Goal: Task Accomplishment & Management: Use online tool/utility

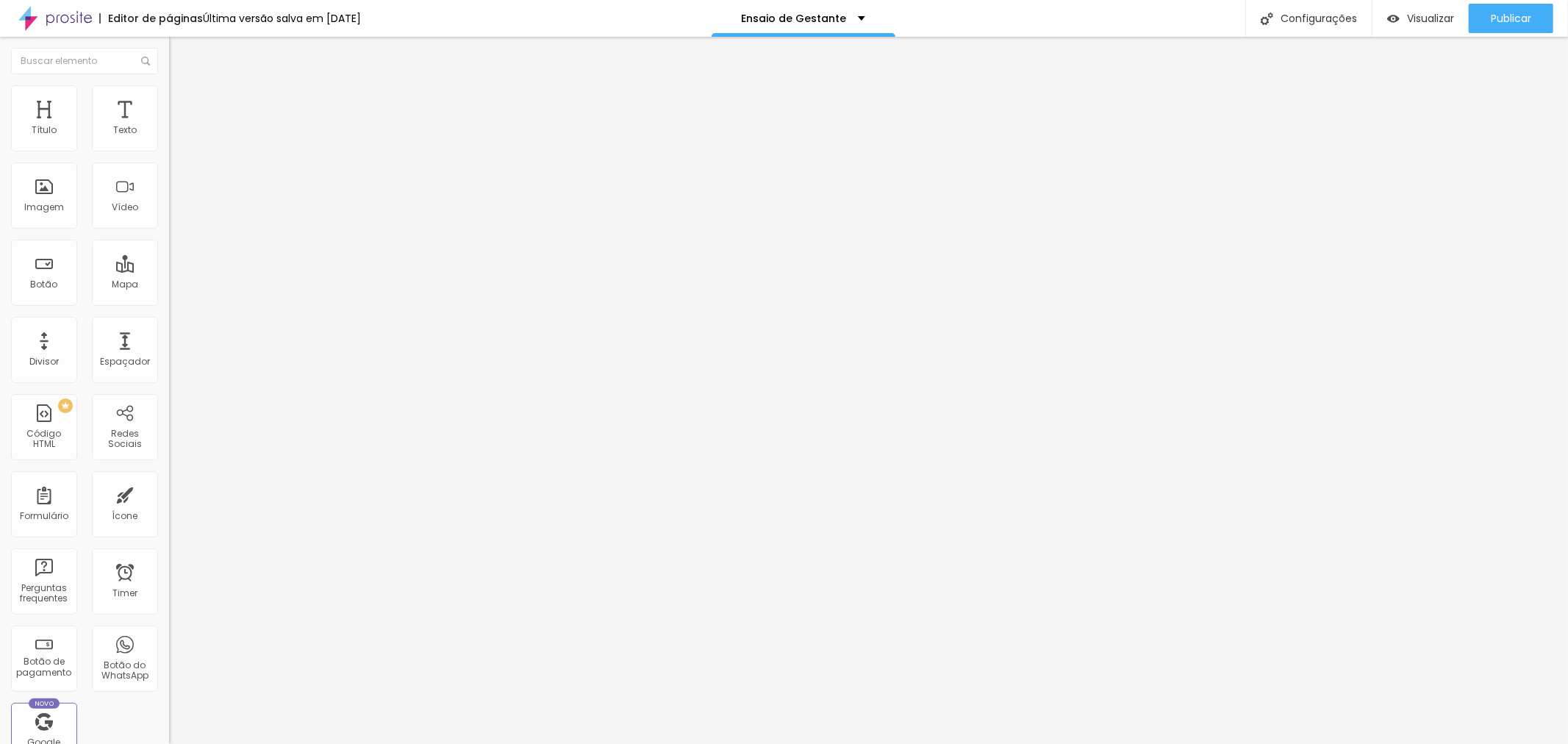
click at [169, 146] on div "Selecionar" at bounding box center [254, 133] width 169 height 25
click at [169, 154] on img at bounding box center [173, 150] width 9 height 9
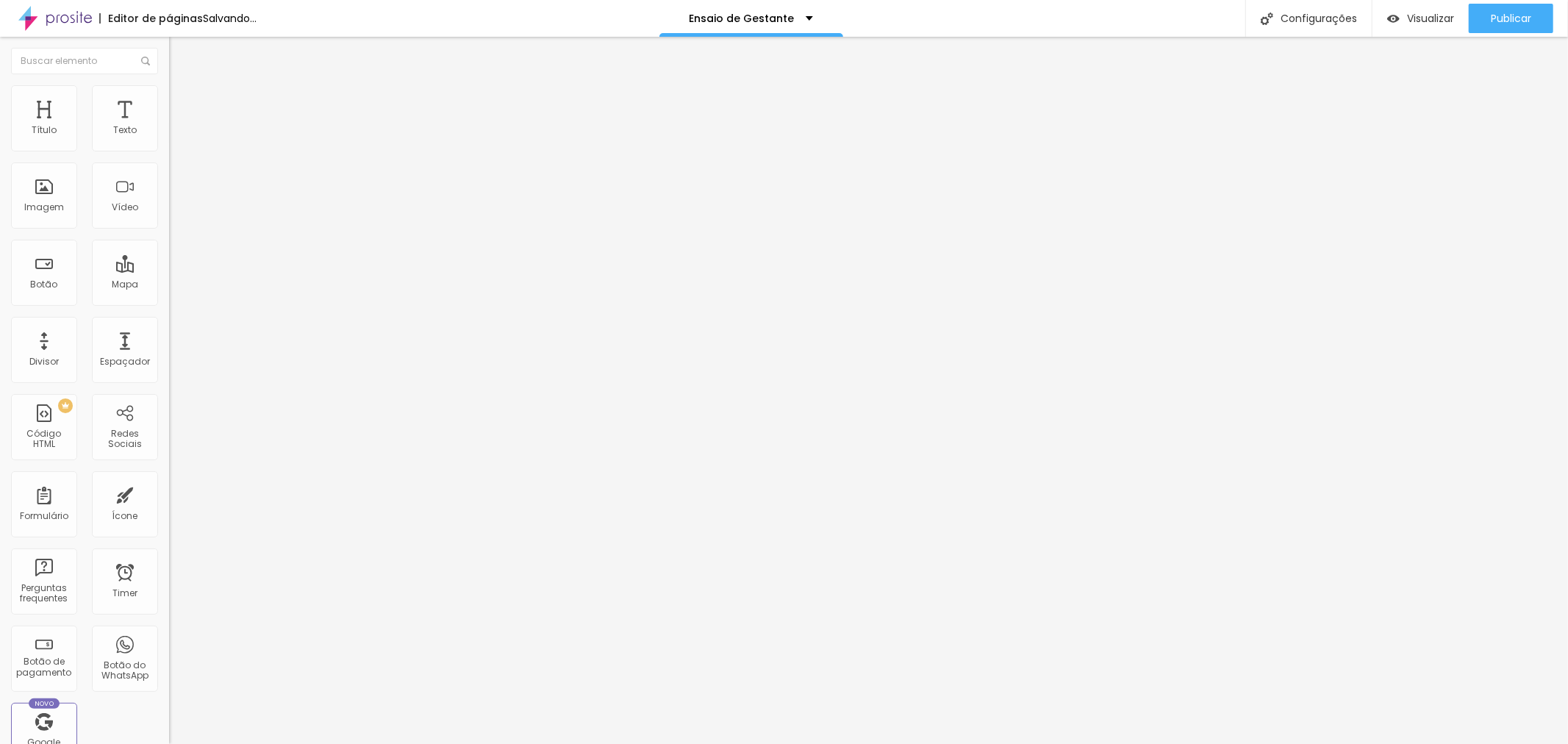
click at [979, 743] on div at bounding box center [784, 759] width 1568 height 13
click at [169, 153] on img at bounding box center [173, 150] width 9 height 9
click at [987, 743] on div at bounding box center [784, 759] width 1568 height 13
click at [179, 141] on div "Pacote Silver" at bounding box center [254, 133] width 150 height 13
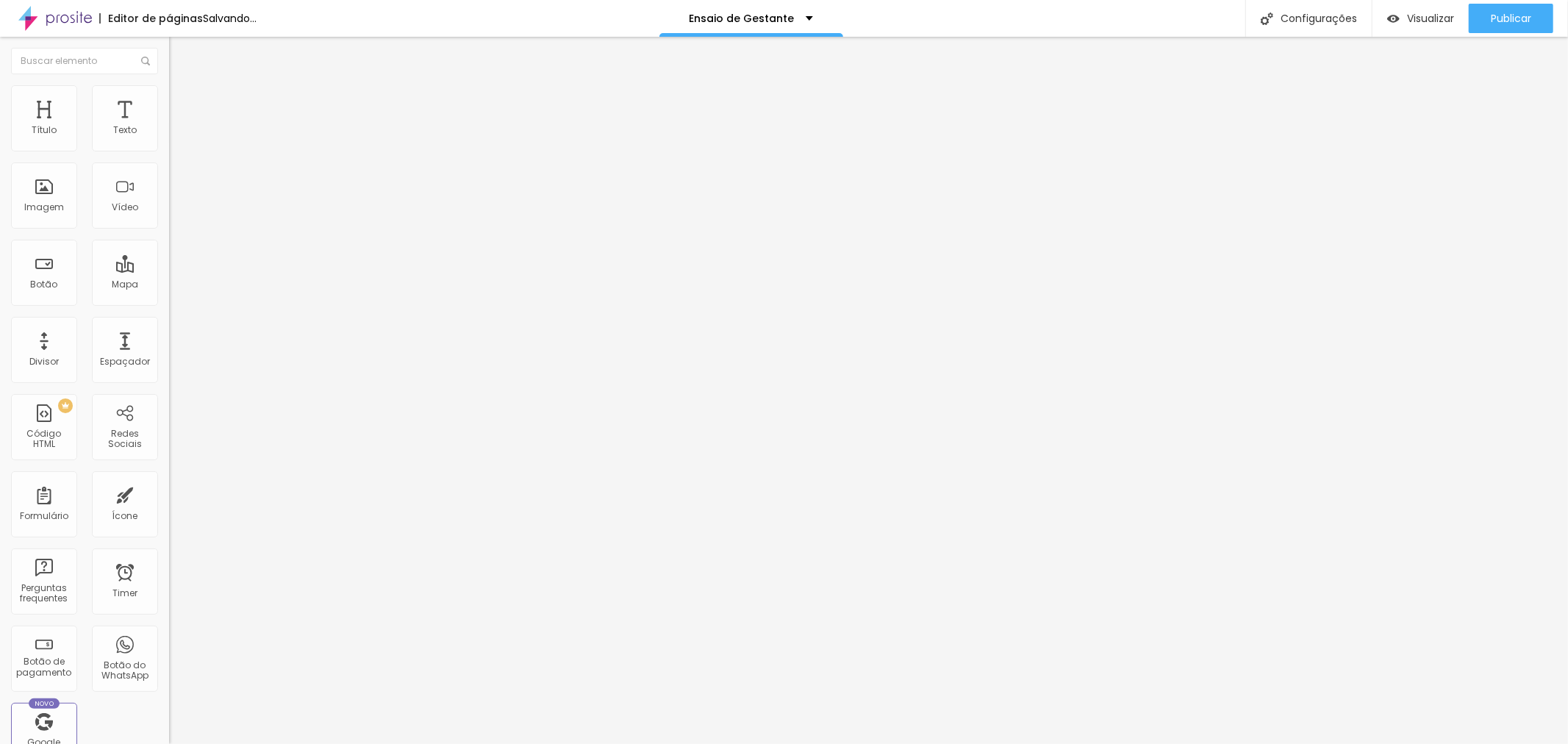
click at [169, 152] on img at bounding box center [173, 150] width 9 height 9
click at [981, 743] on div at bounding box center [784, 759] width 1568 height 13
click at [169, 154] on img at bounding box center [173, 150] width 9 height 9
click at [994, 743] on div at bounding box center [784, 759] width 1568 height 13
click at [169, 154] on img at bounding box center [173, 150] width 9 height 9
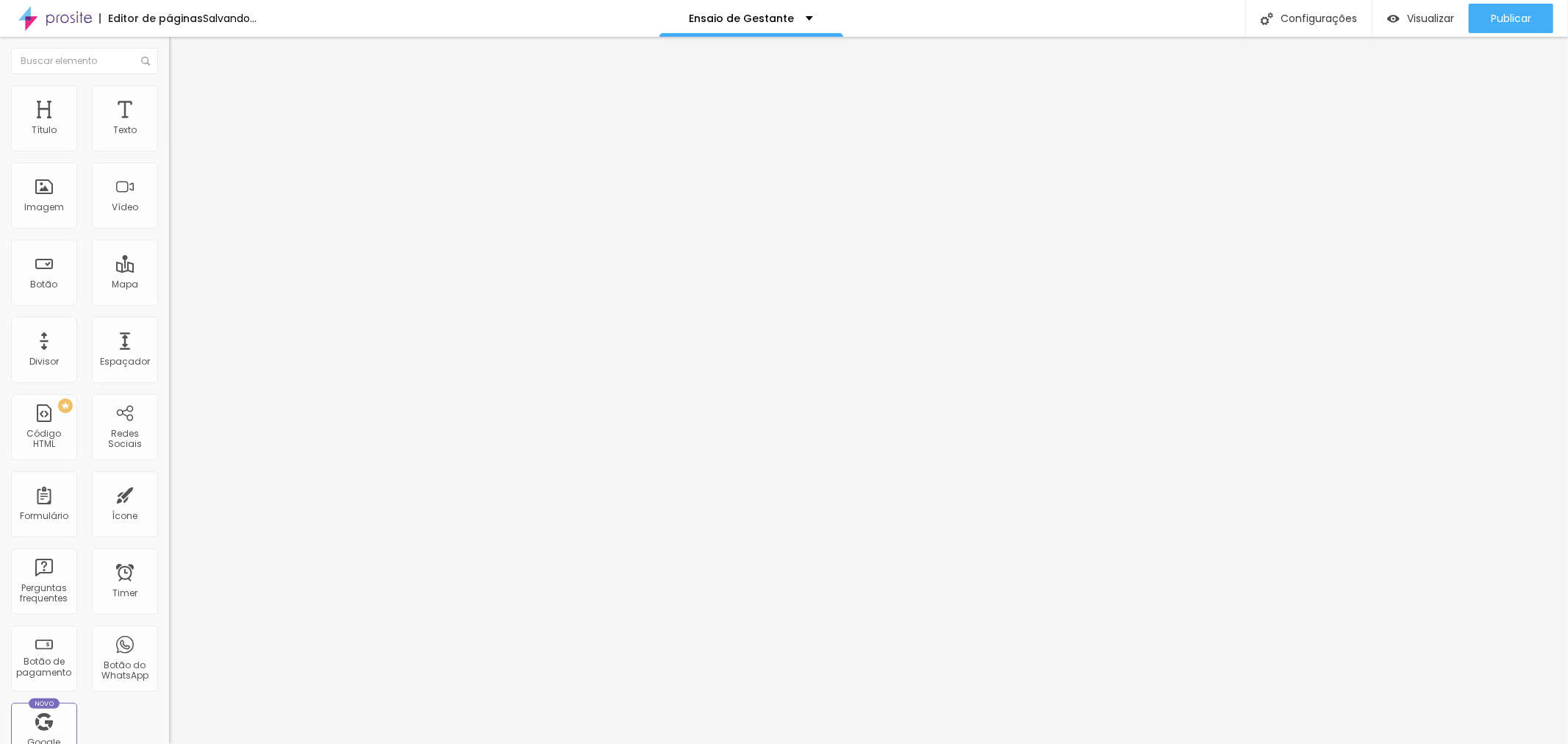
click at [983, 743] on div at bounding box center [784, 759] width 1568 height 13
click at [179, 141] on div "Pacote Silver" at bounding box center [254, 133] width 150 height 13
click at [169, 152] on img at bounding box center [173, 150] width 9 height 9
click at [981, 743] on div at bounding box center [784, 759] width 1568 height 13
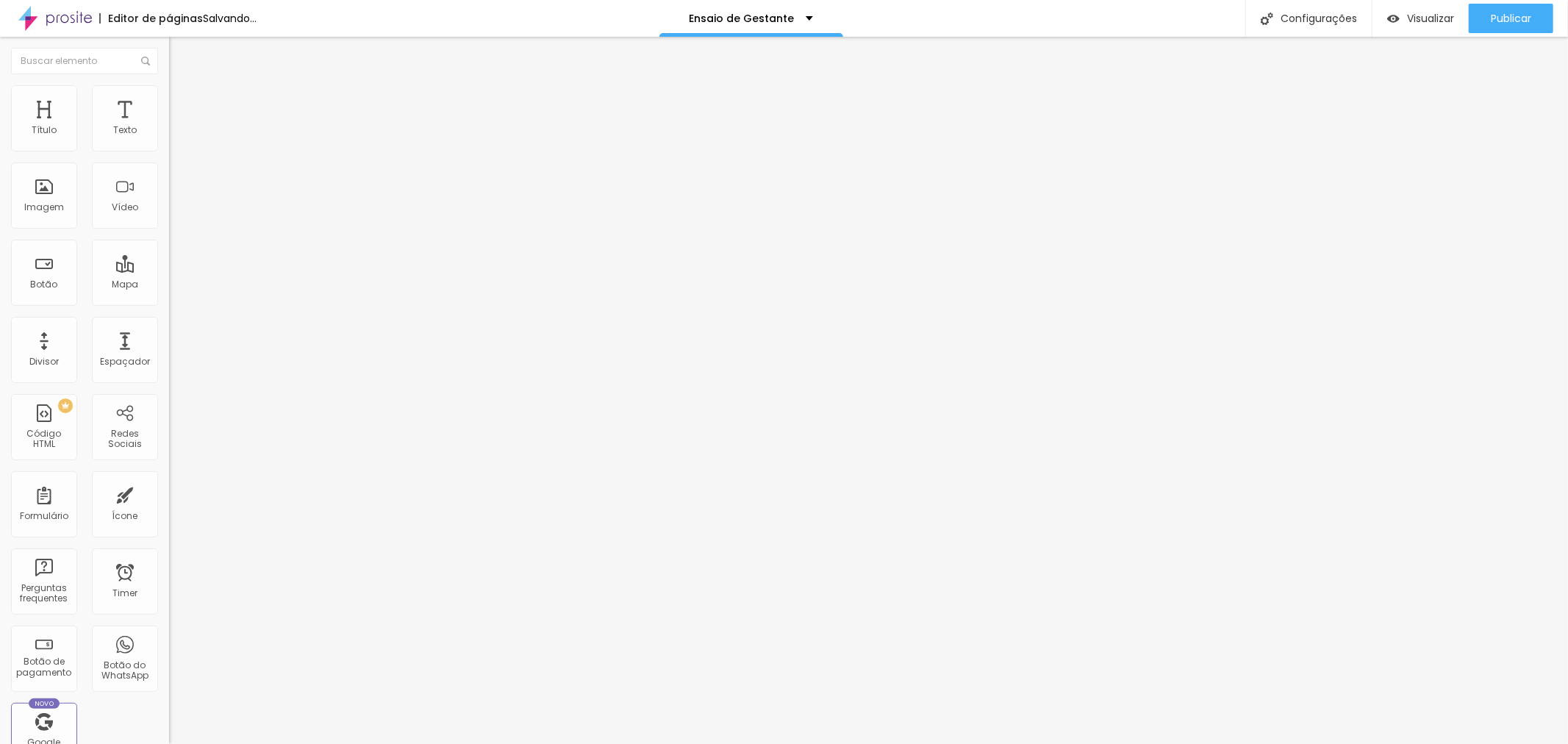
drag, startPoint x: 141, startPoint y: 150, endPoint x: 151, endPoint y: 150, distance: 10.0
click at [169, 122] on span "Botão de pagamento" at bounding box center [218, 116] width 98 height 12
click at [169, 151] on span at bounding box center [173, 151] width 9 height 12
click at [990, 743] on div at bounding box center [784, 759] width 1568 height 13
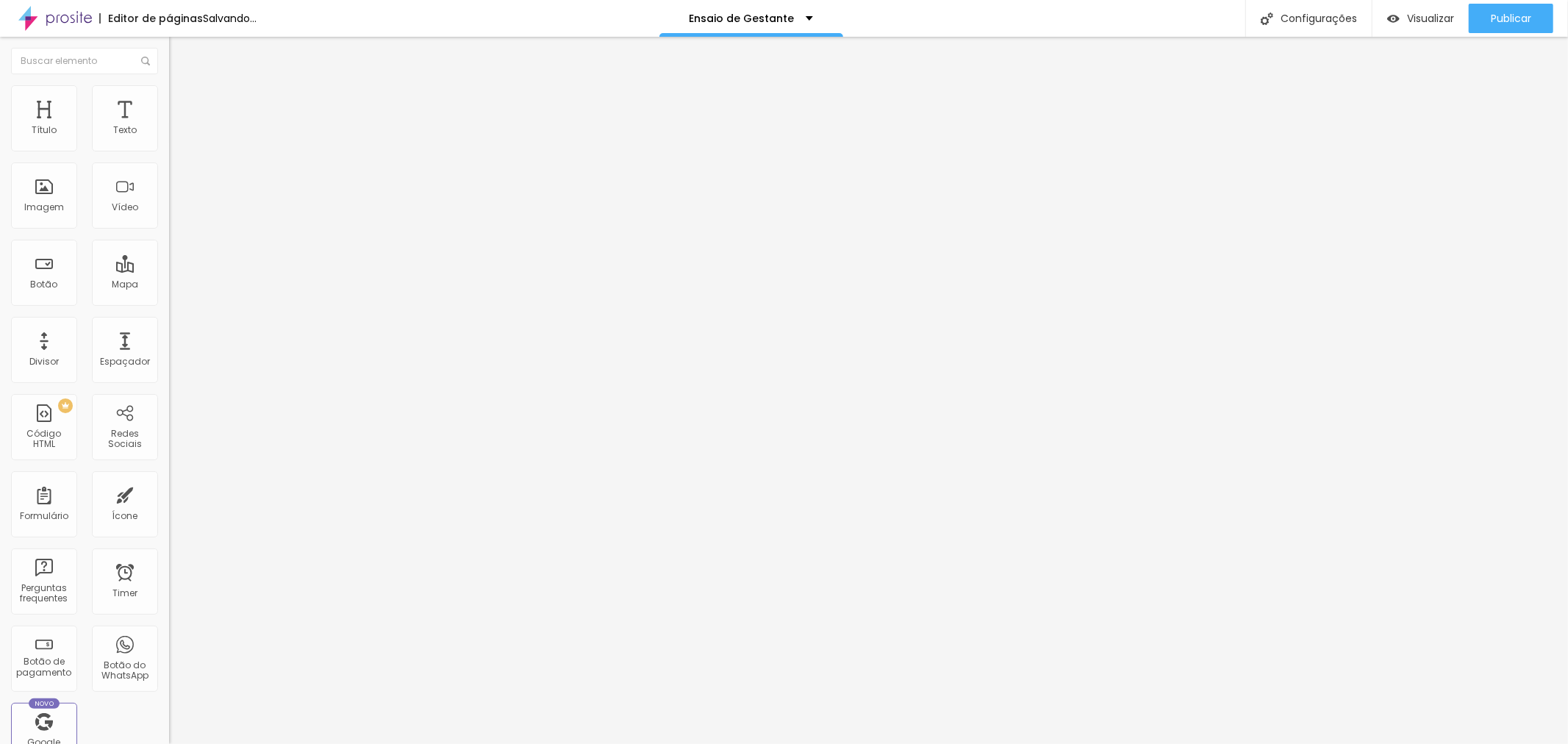
click at [179, 141] on div "Pacote Silver" at bounding box center [254, 133] width 150 height 13
click at [169, 153] on span at bounding box center [173, 151] width 9 height 12
click at [982, 743] on div at bounding box center [784, 759] width 1568 height 13
click at [169, 154] on img at bounding box center [173, 150] width 9 height 9
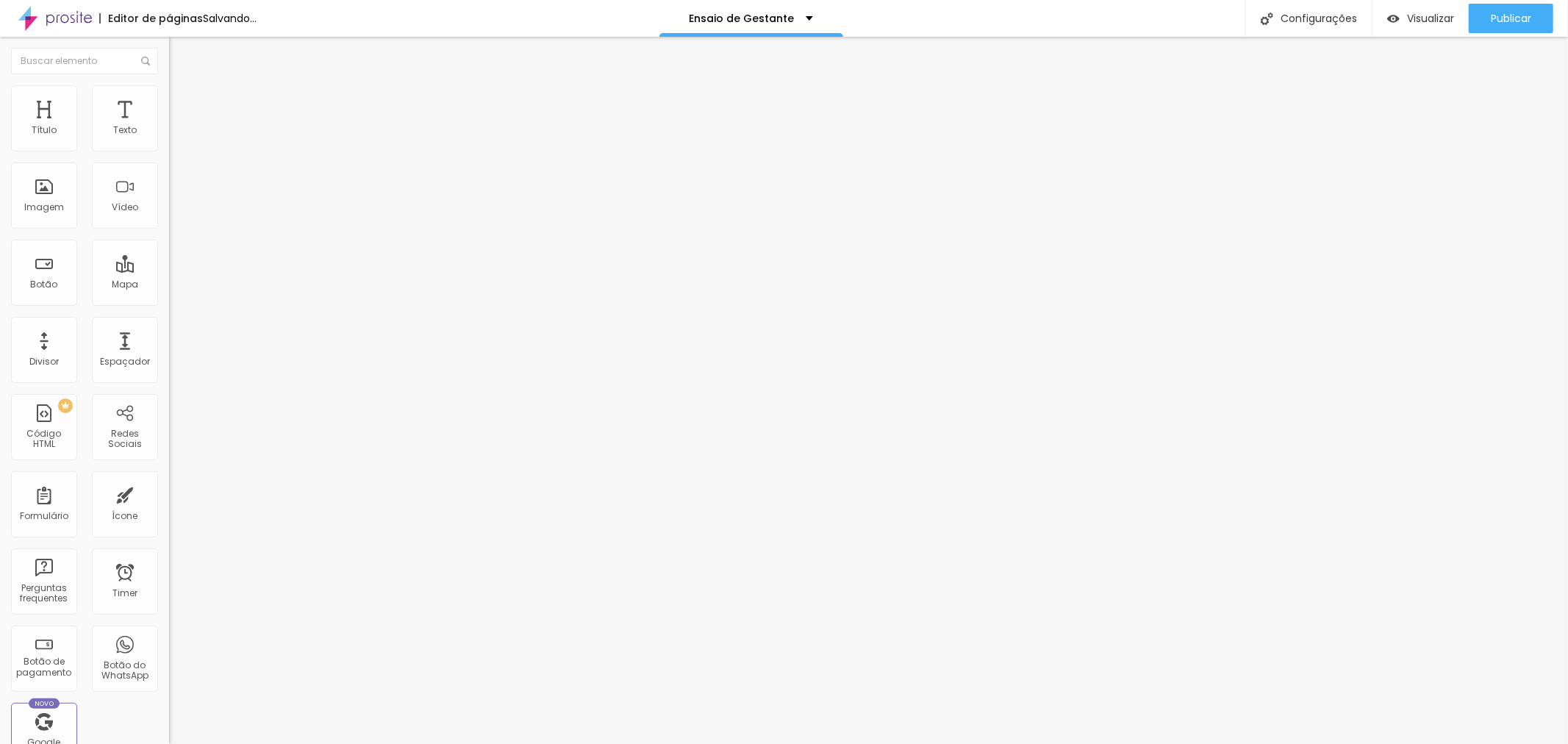
click at [982, 743] on div at bounding box center [784, 759] width 1568 height 13
click at [169, 154] on img at bounding box center [173, 150] width 9 height 9
click at [983, 743] on div at bounding box center [784, 759] width 1568 height 13
click at [169, 146] on div "Pacote Silver" at bounding box center [254, 133] width 169 height 25
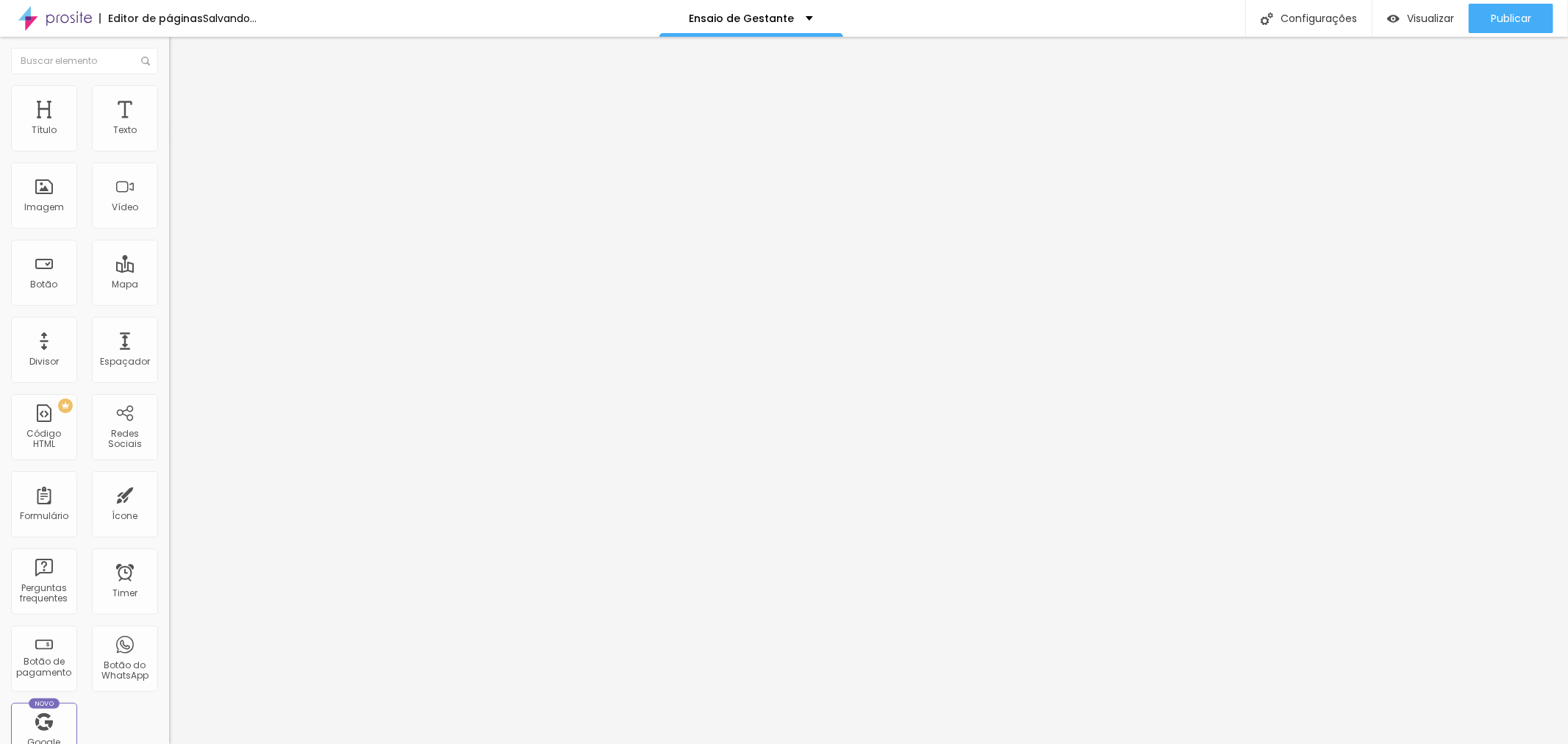
scroll to position [545, 0]
drag, startPoint x: 804, startPoint y: 84, endPoint x: 1038, endPoint y: 177, distance: 251.8
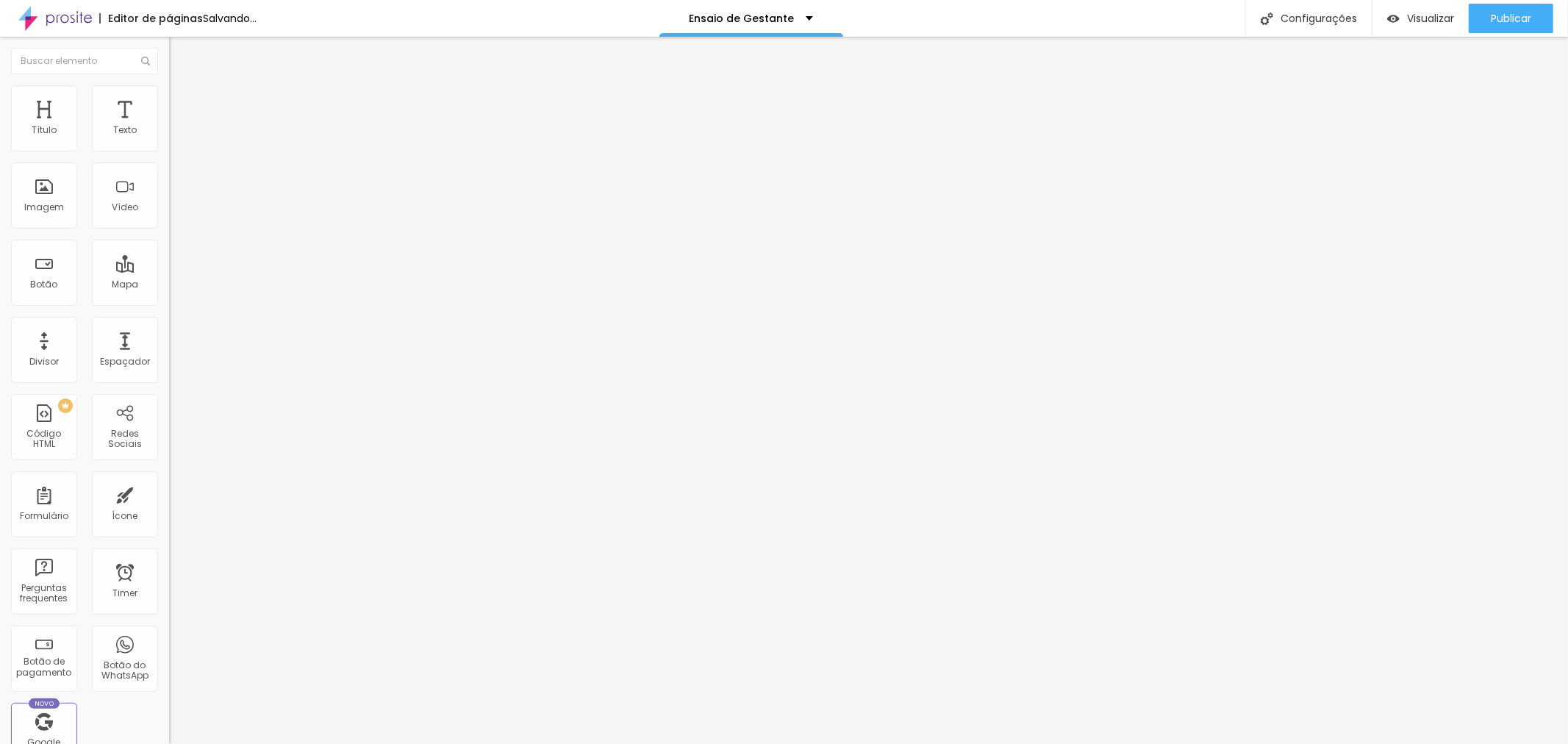
type input "Pacote Gold"
drag, startPoint x: 792, startPoint y: 209, endPoint x: 710, endPoint y: 211, distance: 82.0
type input "R$ 1.080,00"
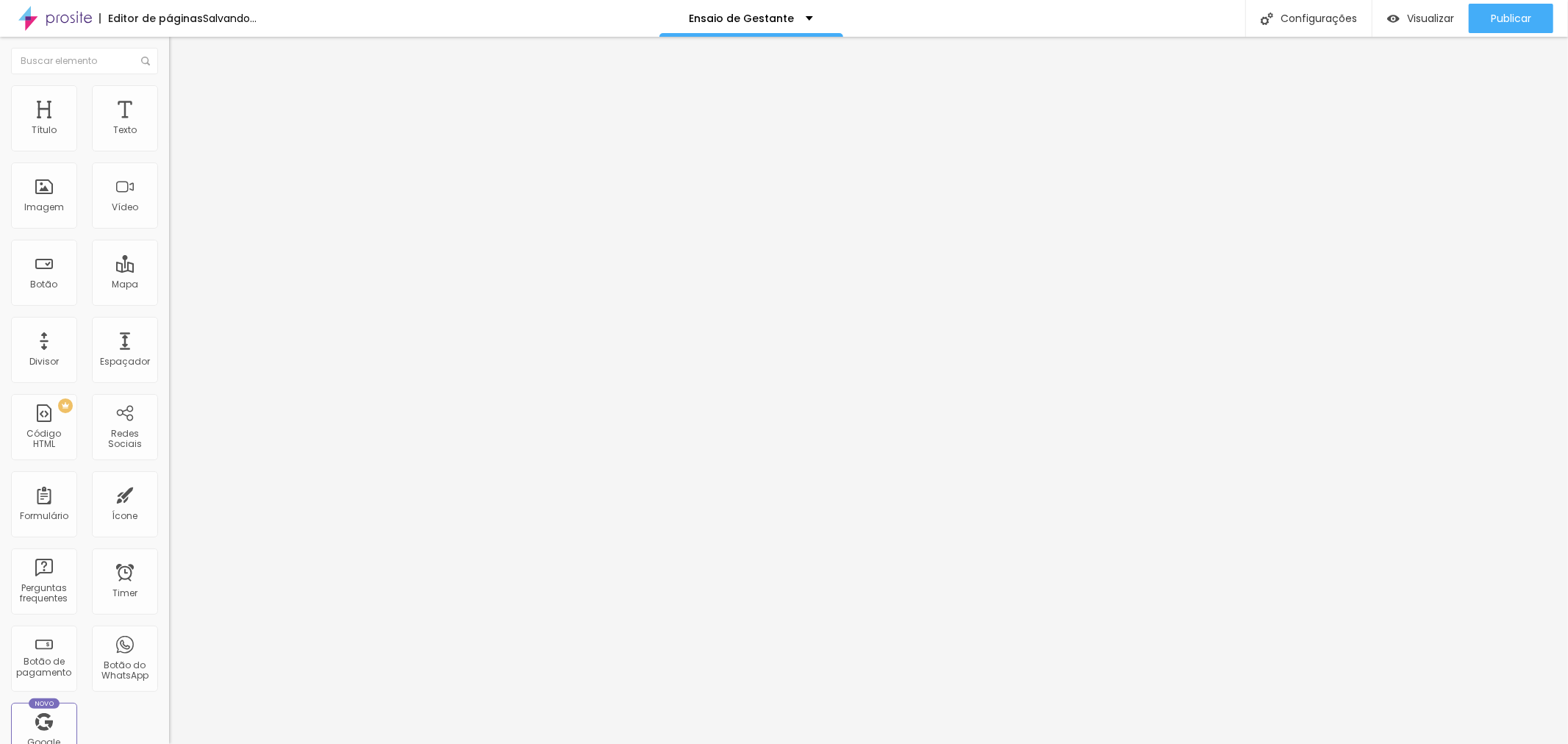
type textarea "Pacote com 15 fotos digitais"
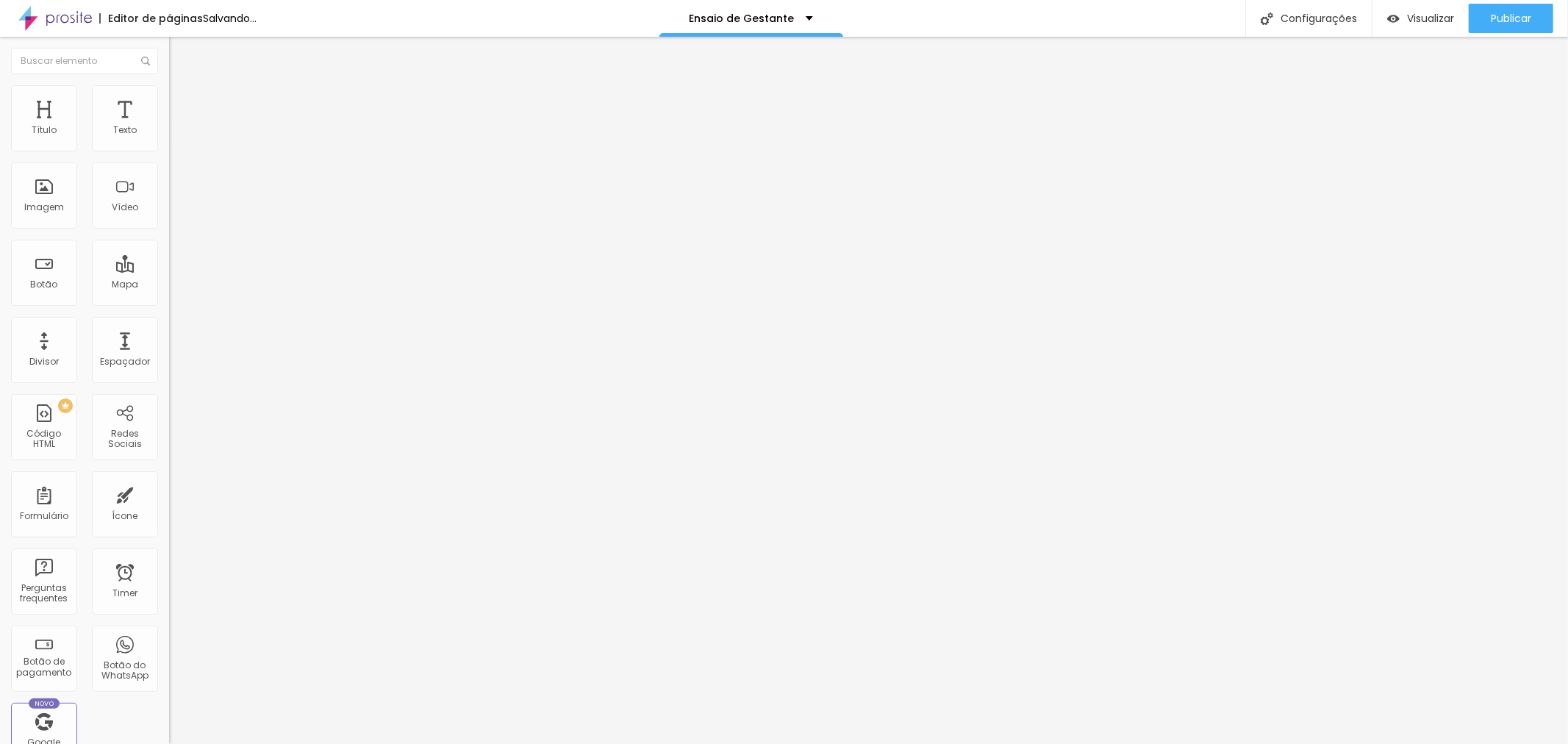
click at [169, 154] on img at bounding box center [173, 150] width 9 height 9
click at [981, 743] on div at bounding box center [784, 759] width 1568 height 13
click at [169, 146] on div "Pacote Silver" at bounding box center [254, 133] width 169 height 25
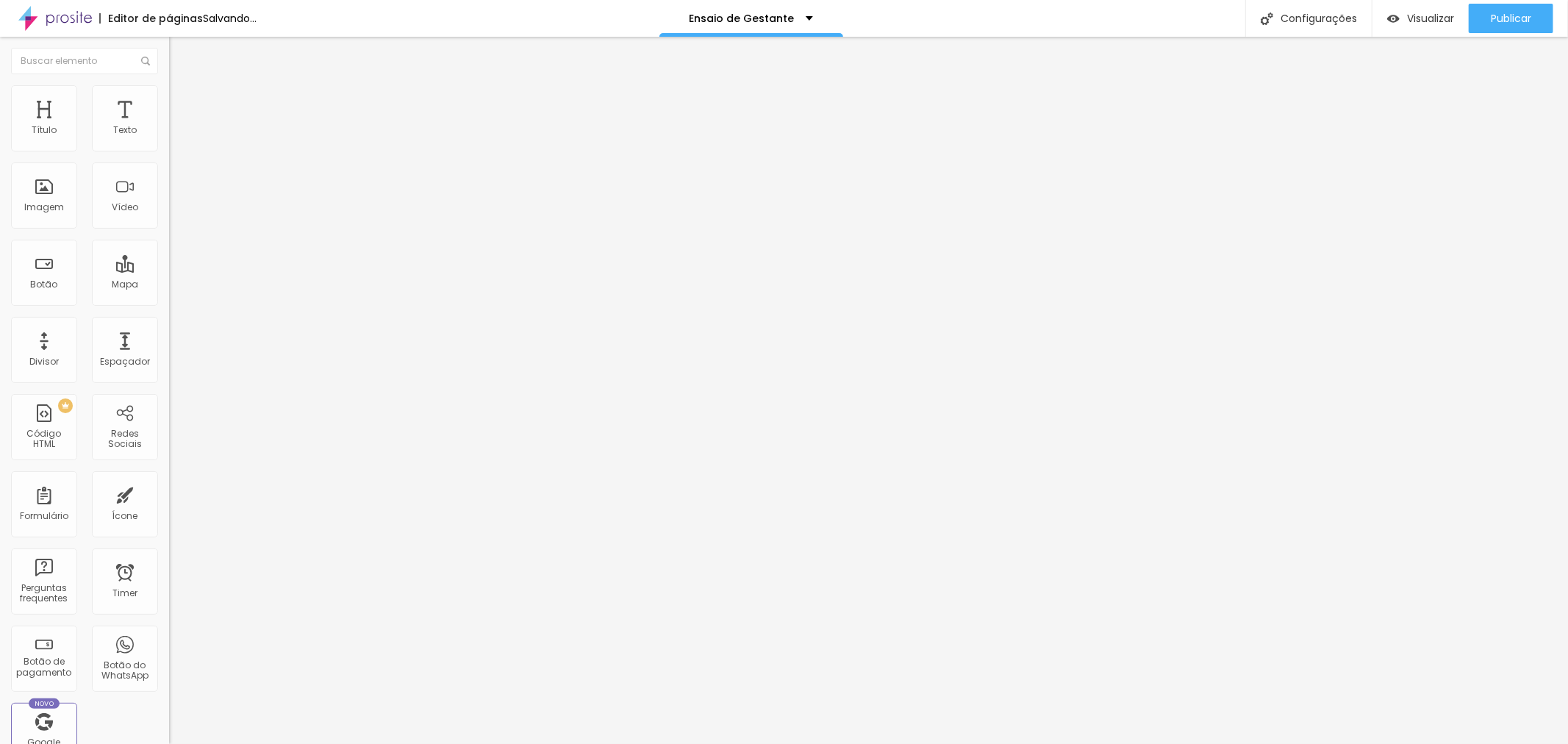
scroll to position [163, 0]
click at [169, 154] on img at bounding box center [173, 150] width 9 height 9
click at [985, 743] on div at bounding box center [784, 759] width 1568 height 13
click at [169, 146] on div "Selecionar" at bounding box center [254, 133] width 169 height 25
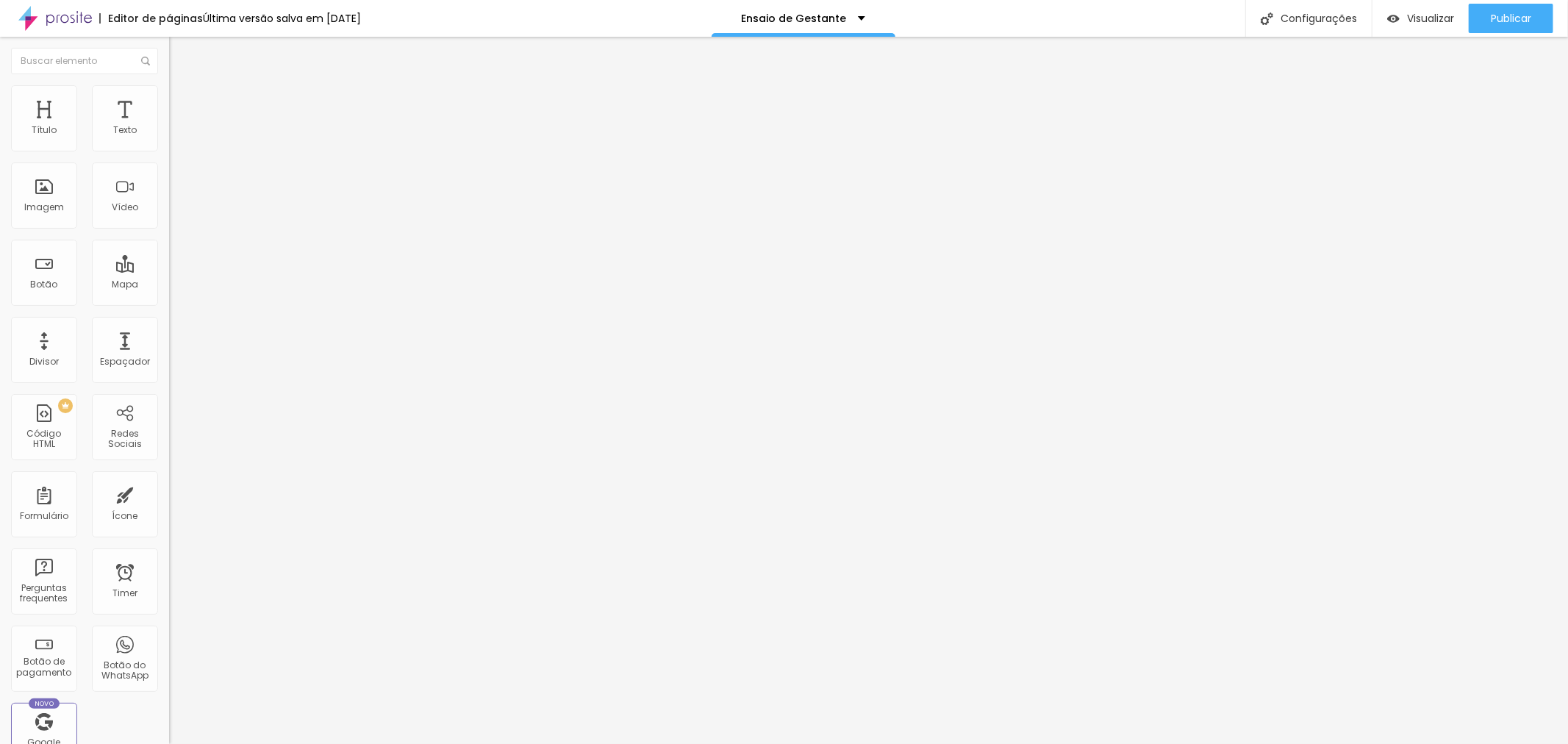
scroll to position [82, 0]
click at [169, 153] on img at bounding box center [173, 150] width 9 height 9
click at [980, 743] on div at bounding box center [784, 759] width 1568 height 13
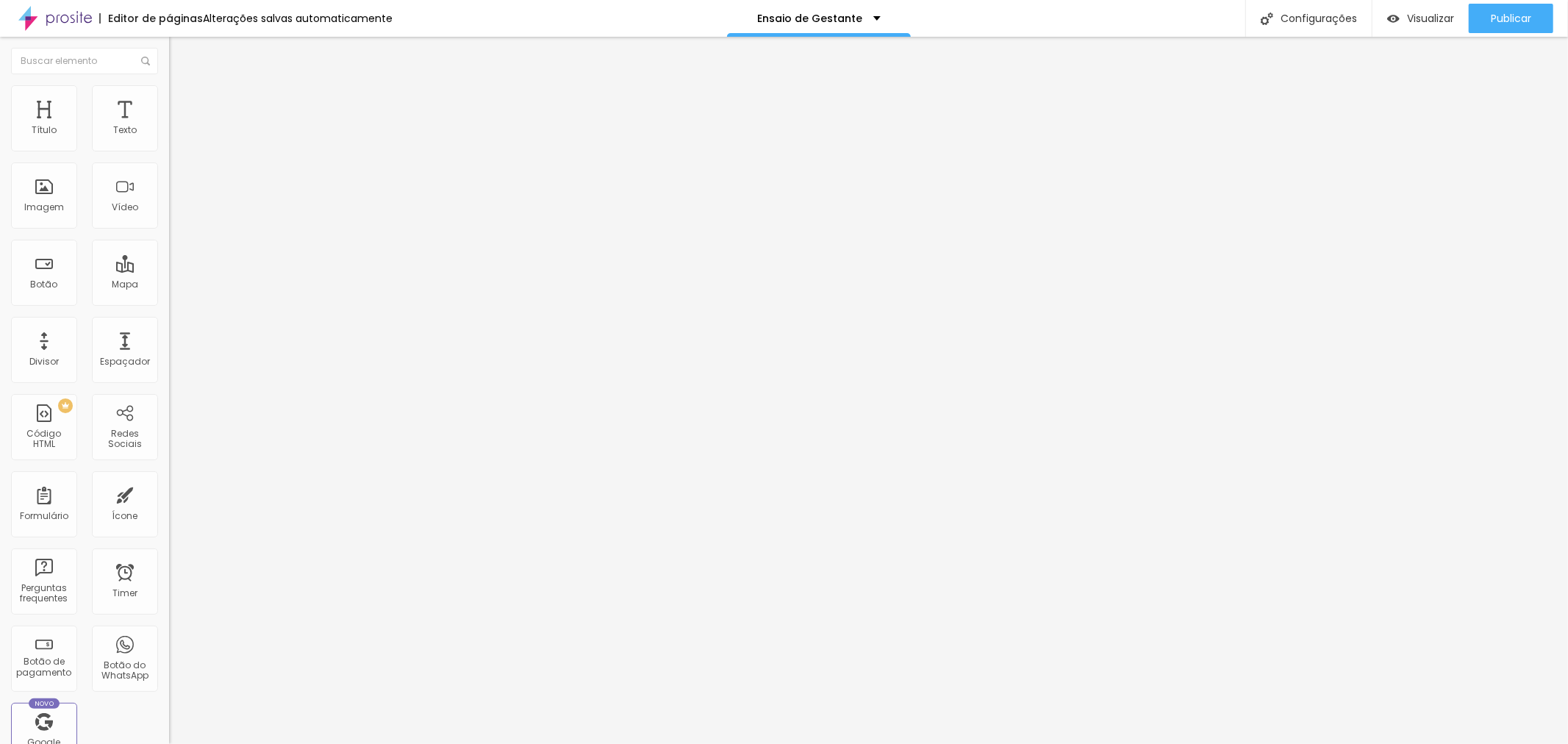
click at [169, 154] on img at bounding box center [173, 150] width 9 height 9
click at [991, 743] on div at bounding box center [784, 759] width 1568 height 13
click at [169, 154] on img at bounding box center [173, 150] width 9 height 9
drag, startPoint x: 781, startPoint y: 208, endPoint x: 724, endPoint y: 208, distance: 57.0
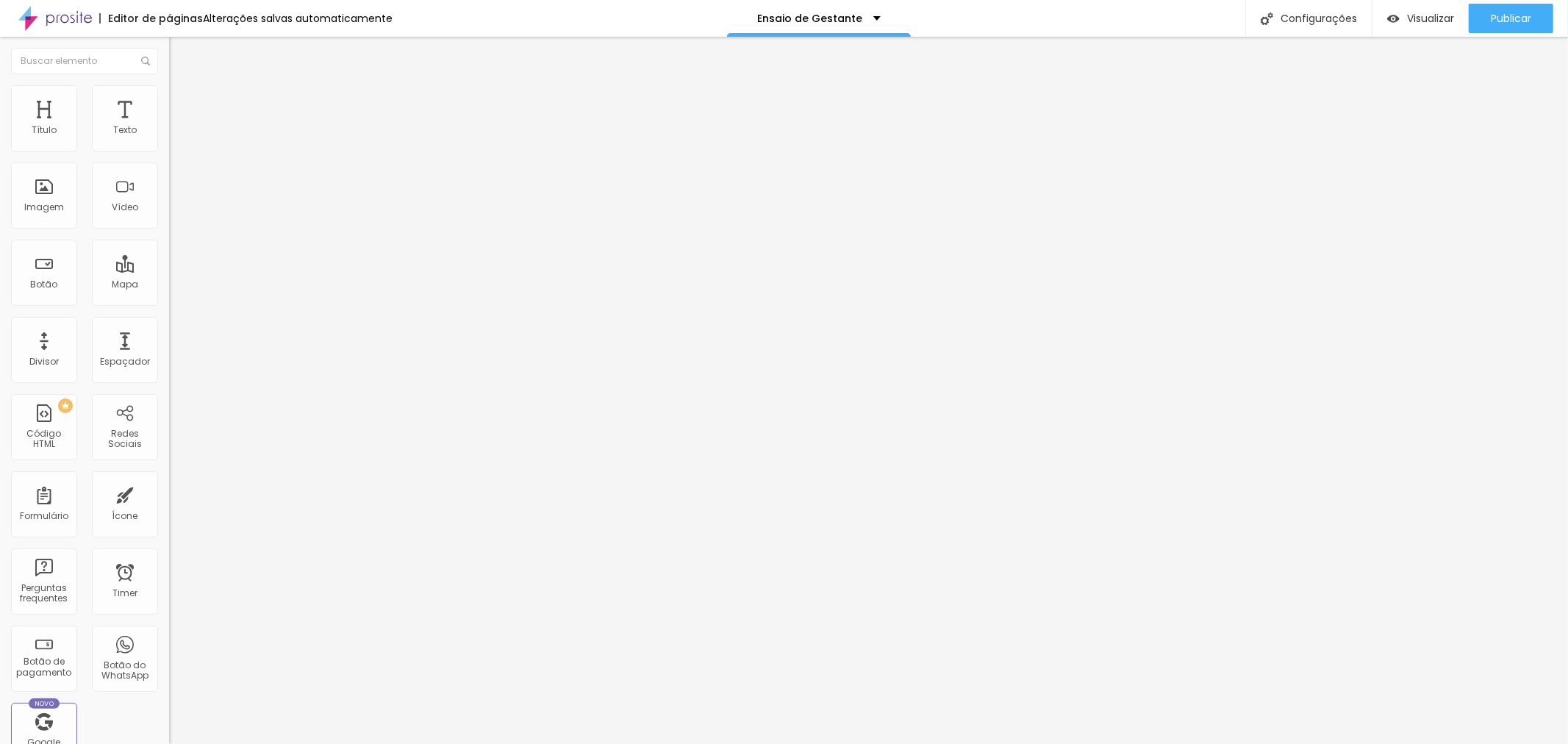
type input "R$ 2.990,00"
click at [169, 154] on img at bounding box center [173, 150] width 9 height 9
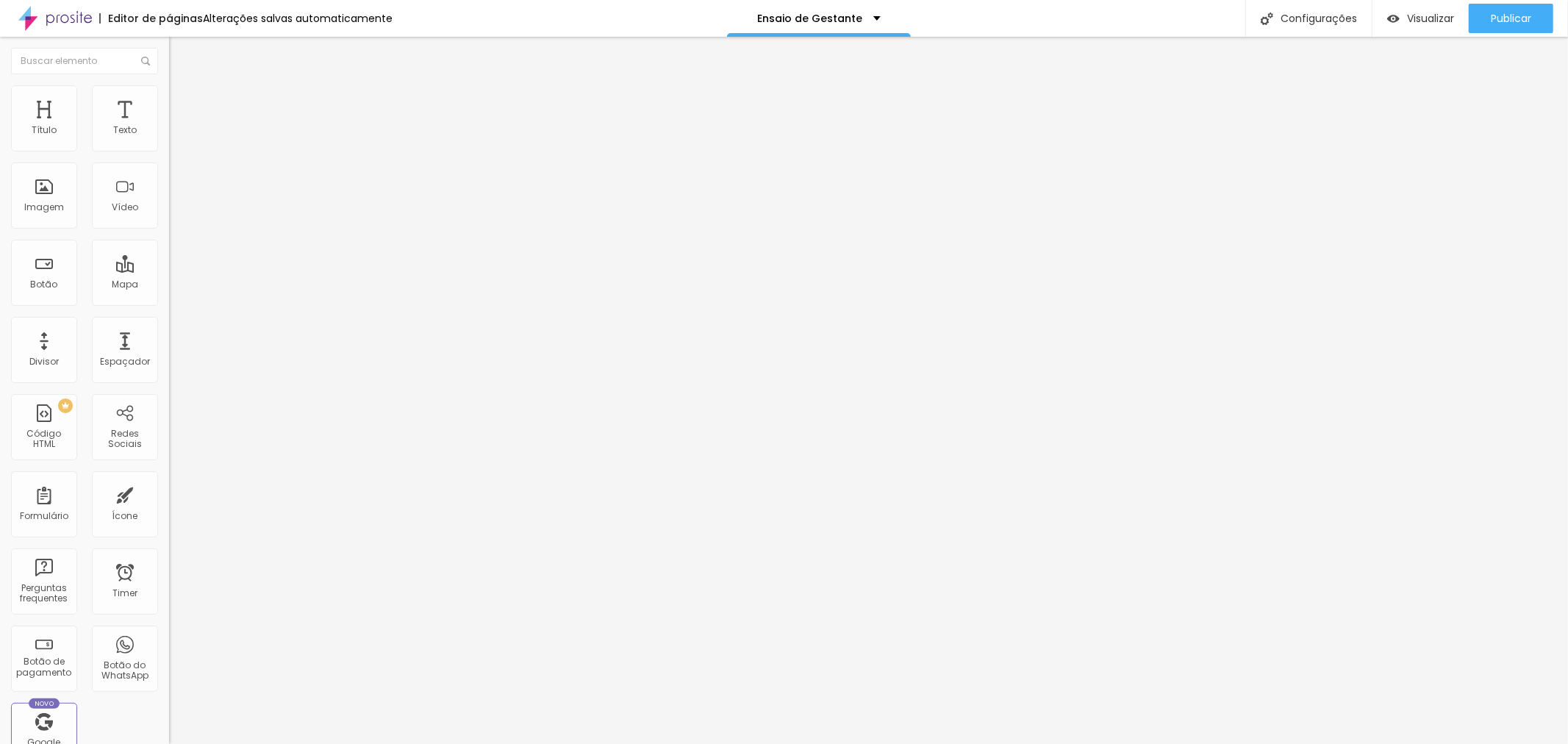
click at [169, 146] on div "Selecionar" at bounding box center [254, 133] width 169 height 25
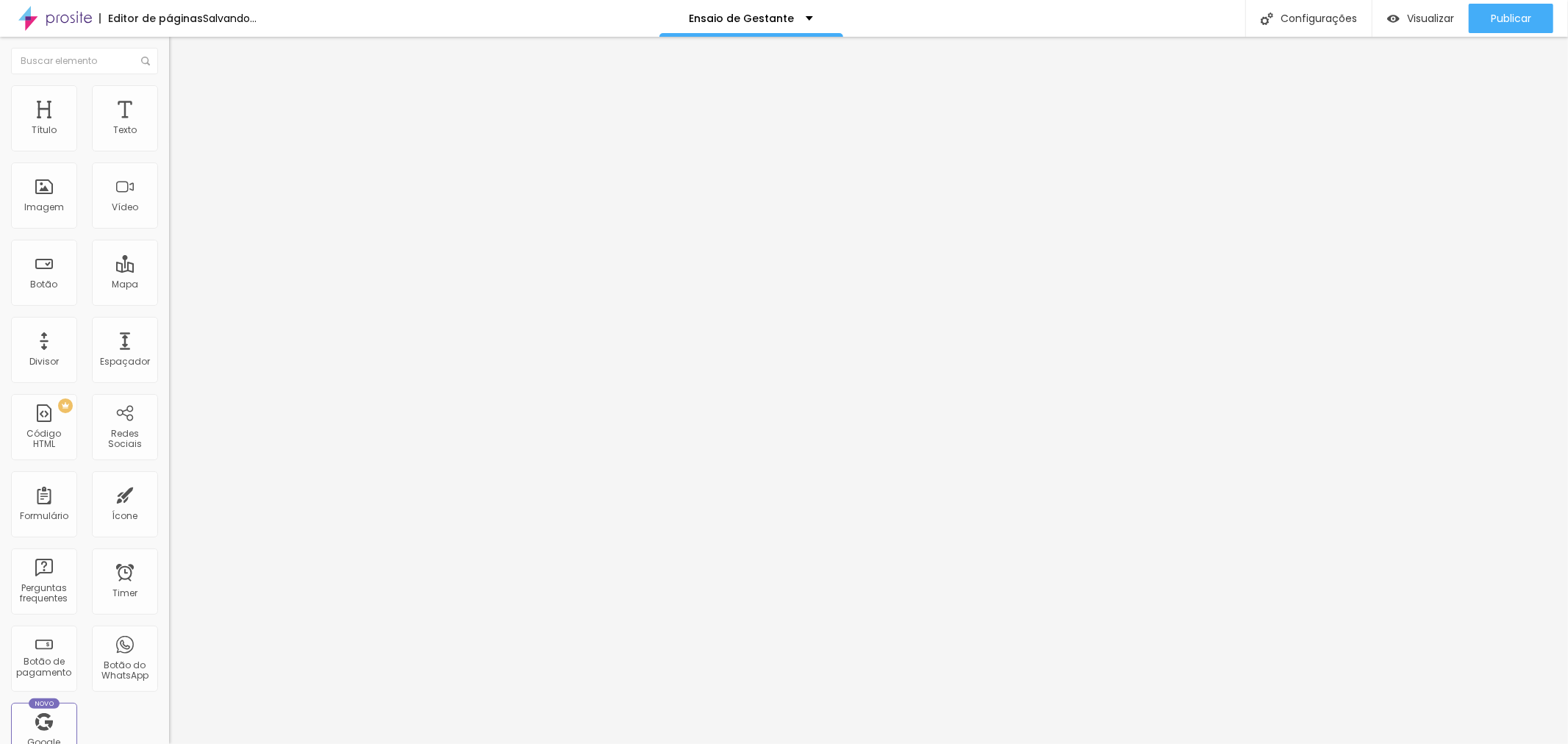
click at [169, 151] on span at bounding box center [173, 151] width 9 height 12
click at [169, 154] on img at bounding box center [173, 150] width 9 height 9
drag, startPoint x: 766, startPoint y: 213, endPoint x: 723, endPoint y: 211, distance: 43.0
type input "R$ 1.080,00"
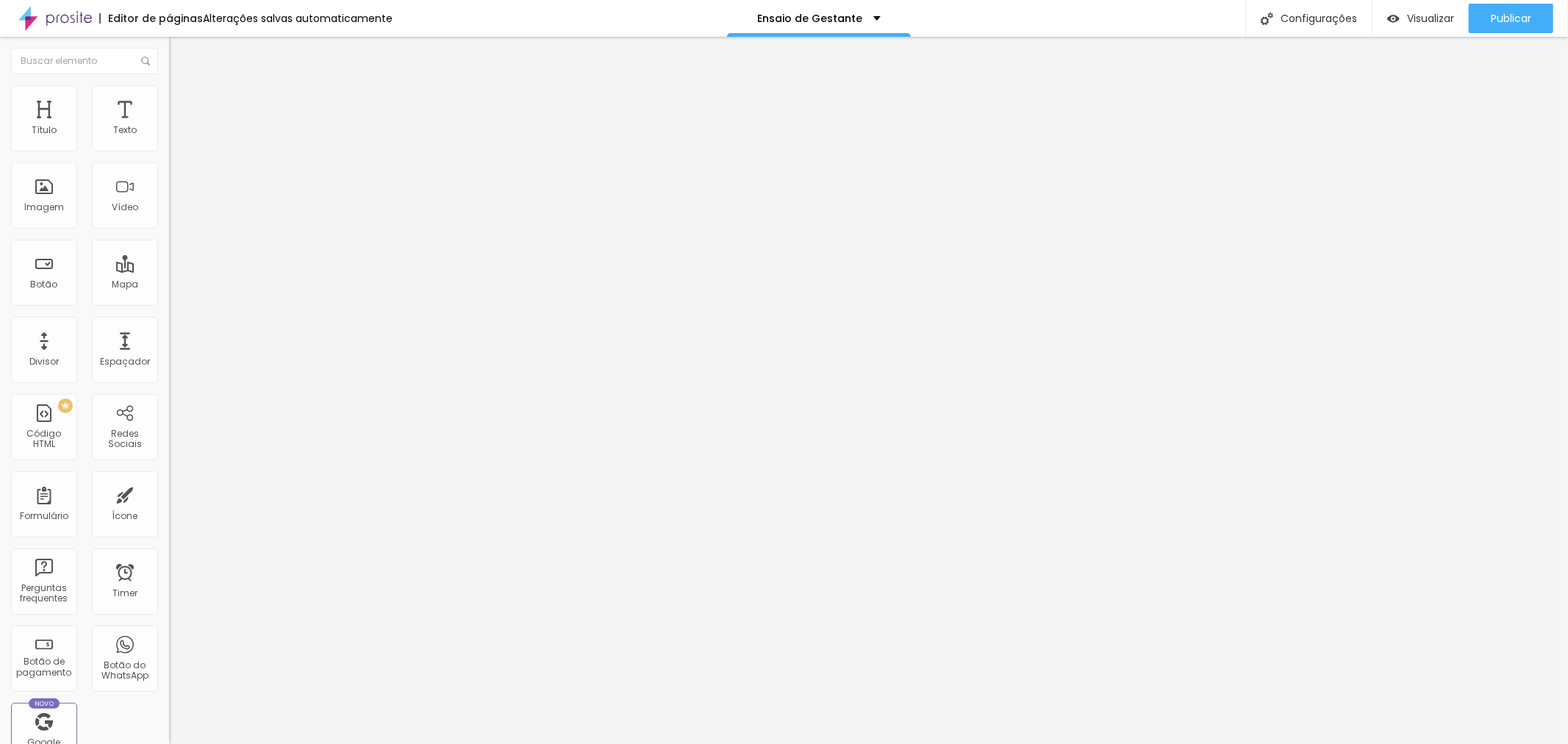
drag, startPoint x: 916, startPoint y: 407, endPoint x: 894, endPoint y: 387, distance: 29.7
type textarea "Ensaio Profissional com 15 fotos digitais."
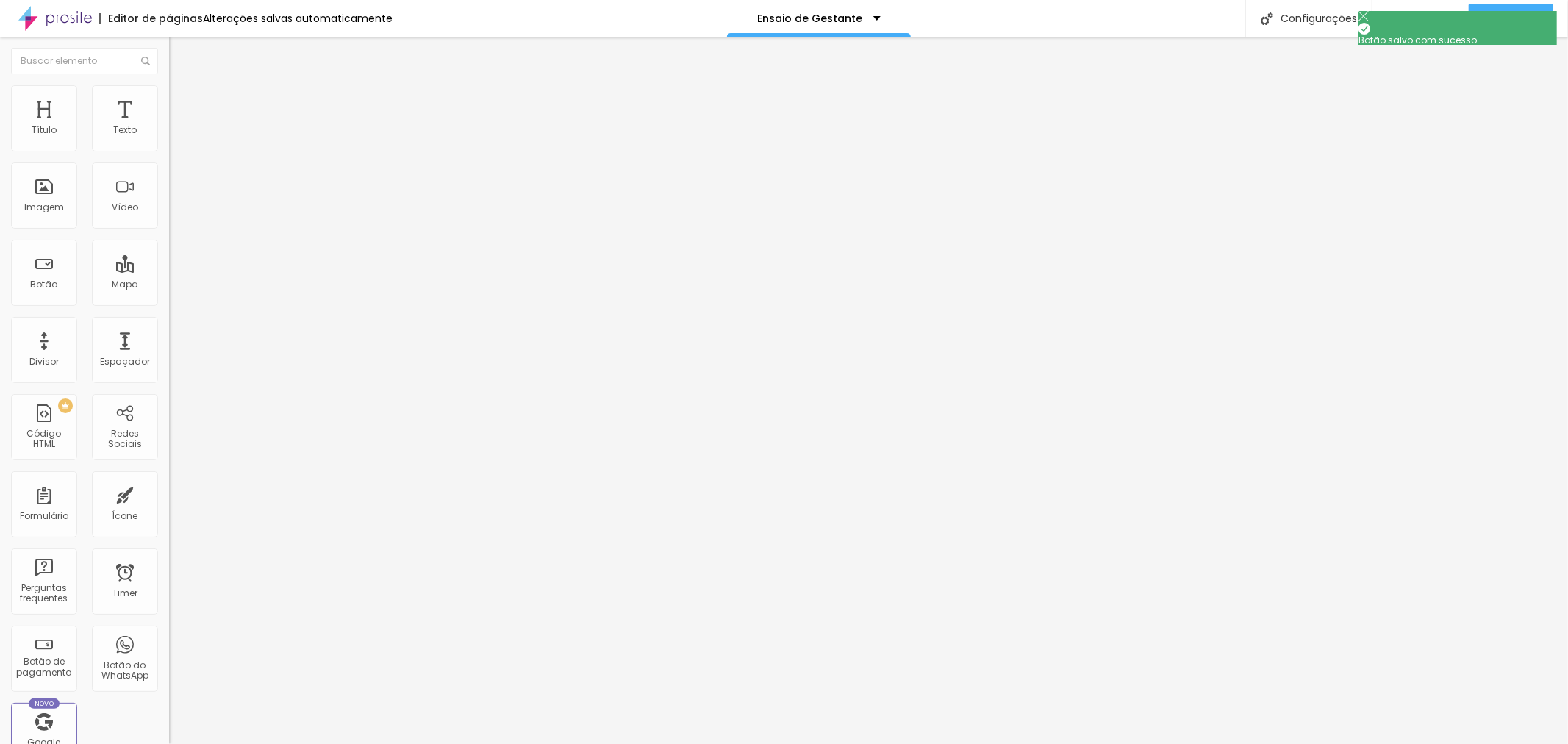
click at [981, 743] on div at bounding box center [784, 759] width 1568 height 13
click at [1505, 21] on span "Publicar" at bounding box center [1511, 18] width 41 height 12
click at [169, 154] on img at bounding box center [173, 150] width 9 height 9
click at [994, 743] on div at bounding box center [784, 759] width 1568 height 13
click at [169, 146] on div "Selecionar" at bounding box center [254, 133] width 169 height 25
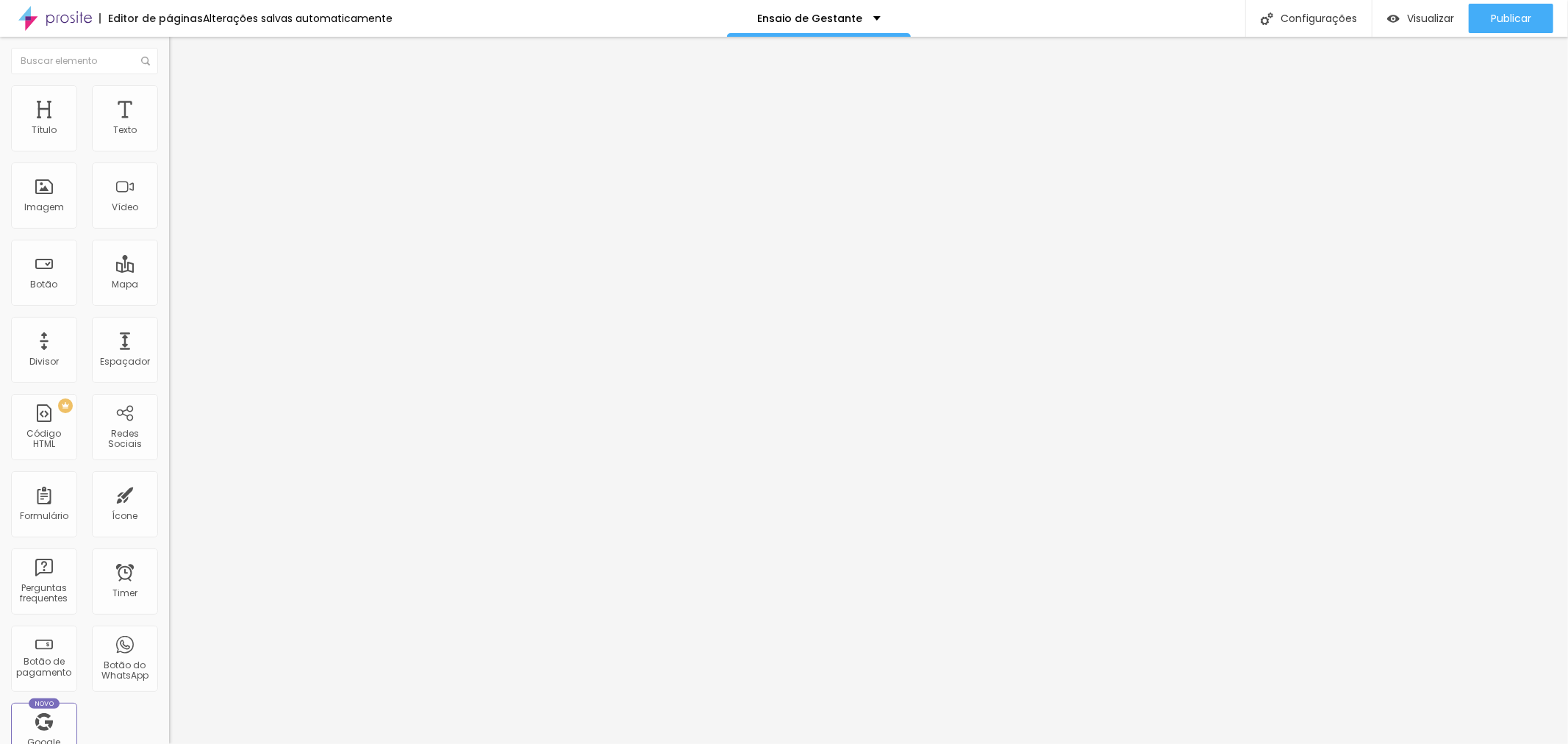
click at [182, 111] on span "Avançado" at bounding box center [206, 107] width 48 height 12
click at [169, 96] on img at bounding box center [175, 88] width 13 height 13
click at [169, 154] on img at bounding box center [173, 150] width 9 height 9
click at [974, 743] on div at bounding box center [784, 759] width 1568 height 13
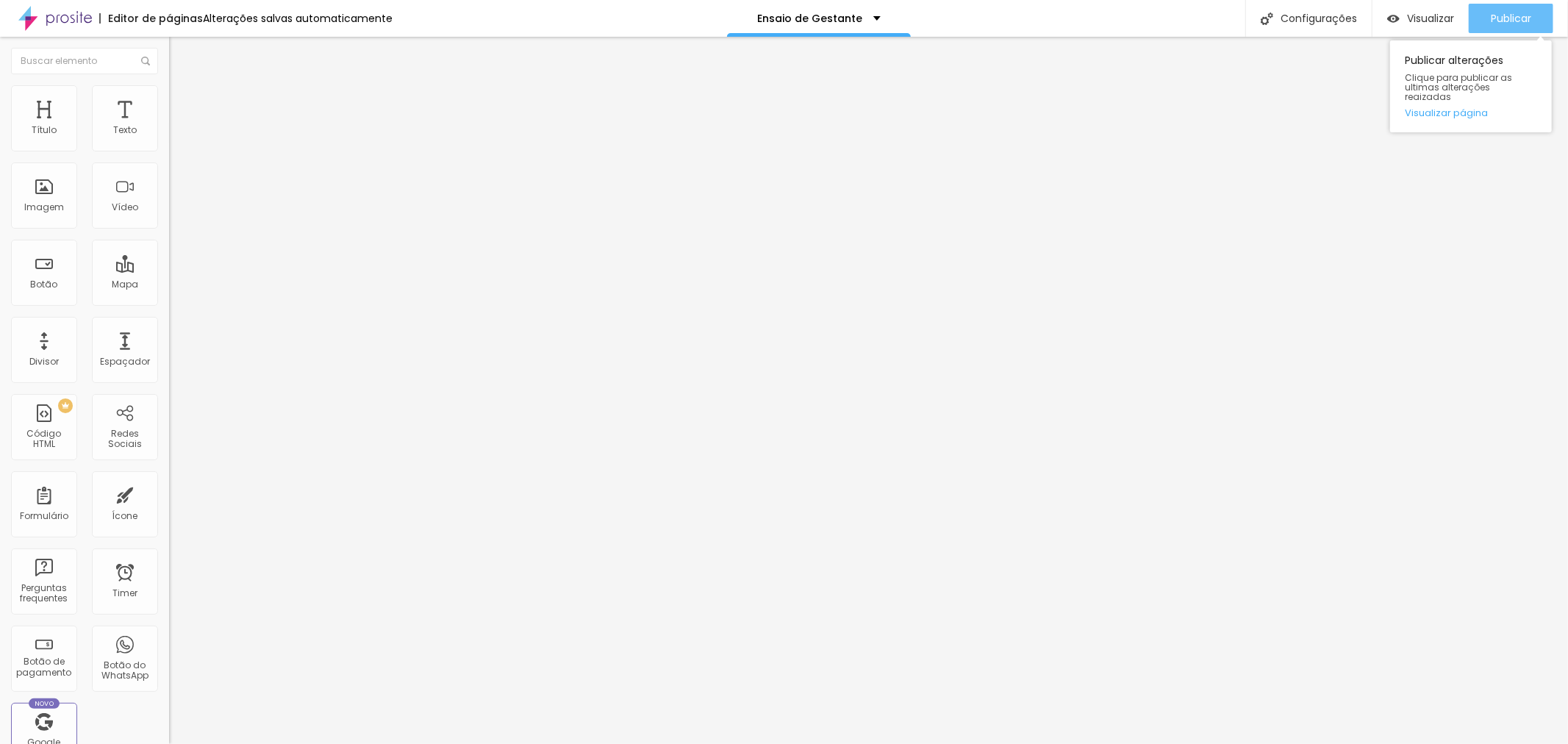
click at [1509, 16] on span "Publicar" at bounding box center [1511, 18] width 41 height 12
click at [169, 154] on img at bounding box center [173, 150] width 9 height 9
type input "R$ 1.090,00"
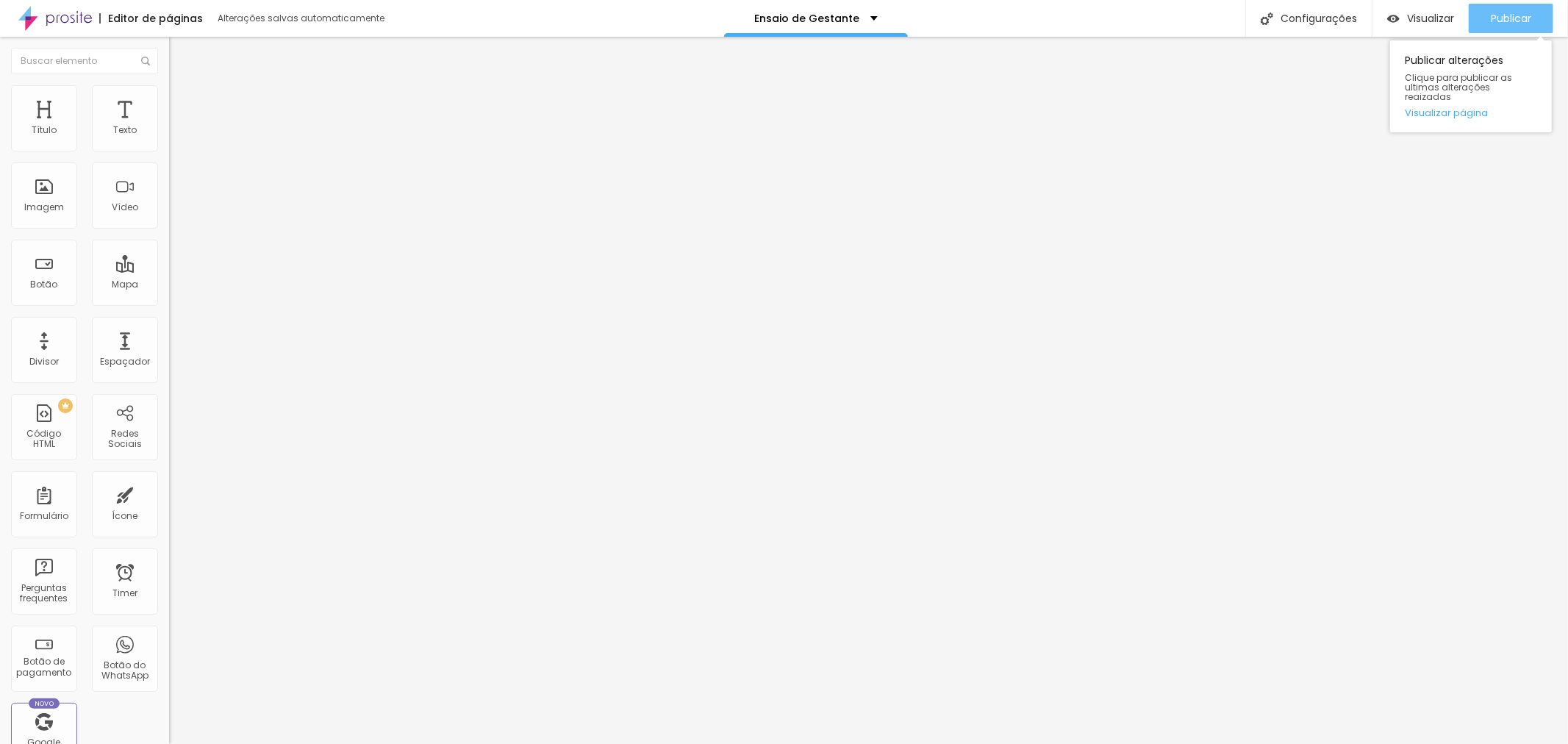
click at [1519, 25] on div "Publicar" at bounding box center [1511, 18] width 41 height 29
